Goal: Check status

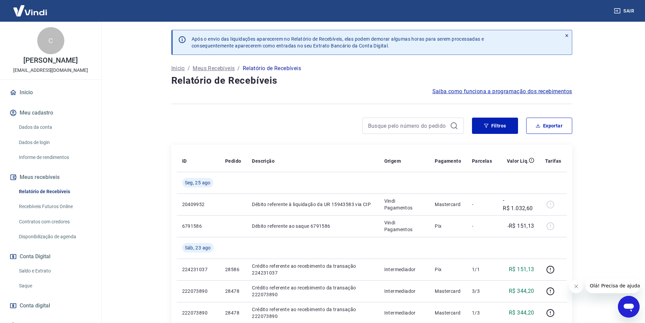
click at [37, 267] on link "Saldo e Extrato" at bounding box center [54, 271] width 77 height 14
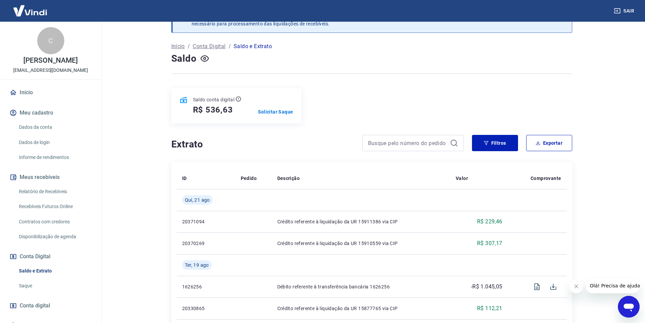
scroll to position [34, 0]
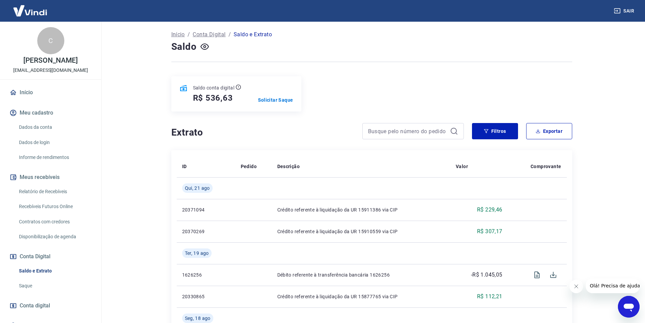
click at [44, 273] on link "Saldo e Extrato" at bounding box center [54, 271] width 77 height 14
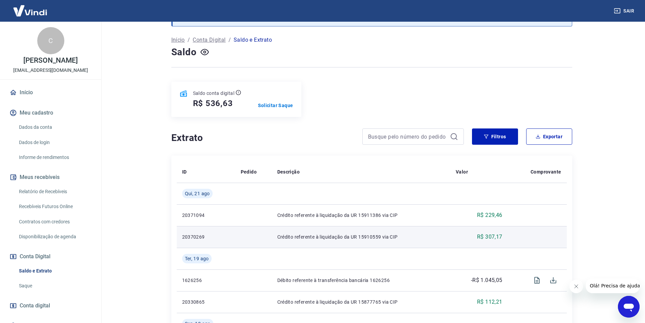
scroll to position [68, 0]
